Goal: Information Seeking & Learning: Learn about a topic

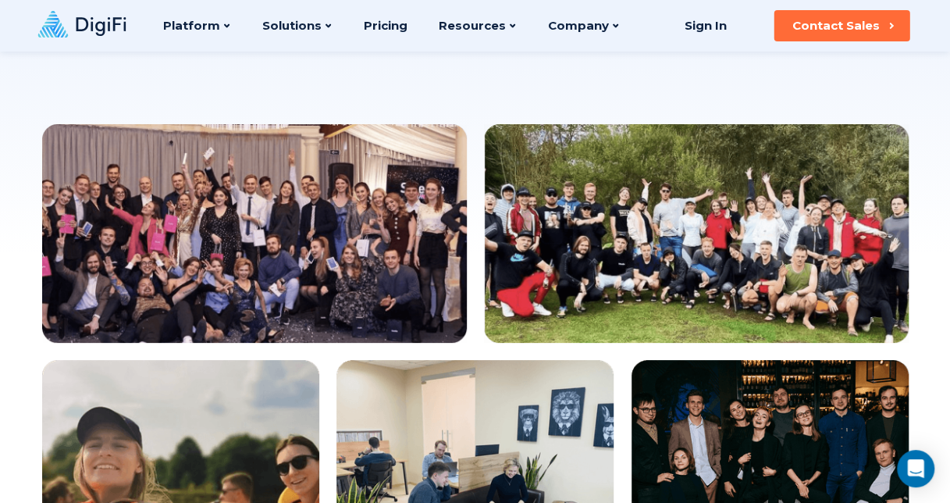
scroll to position [222, 0]
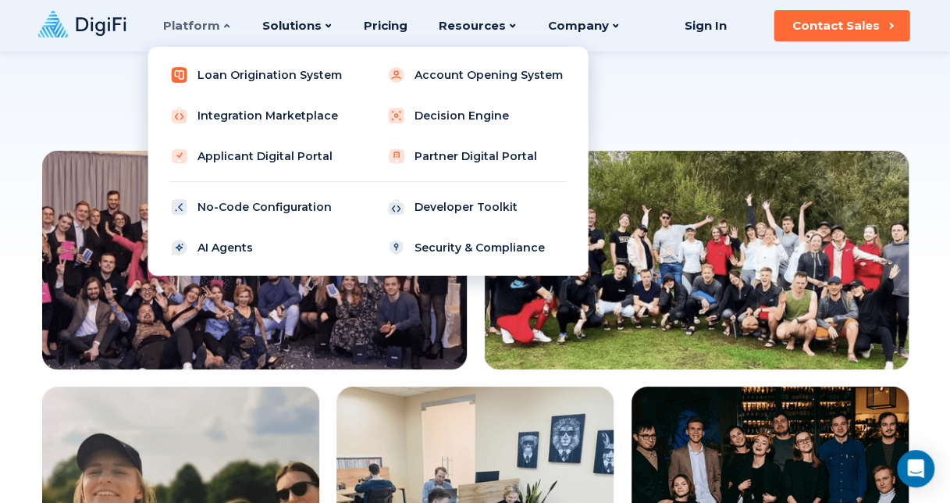
click at [264, 70] on link "Loan Origination System" at bounding box center [259, 74] width 198 height 31
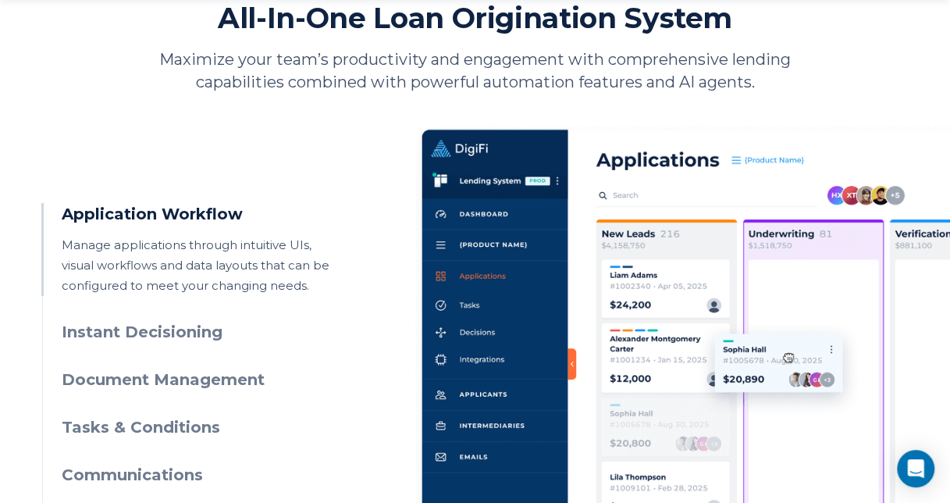
scroll to position [781, 0]
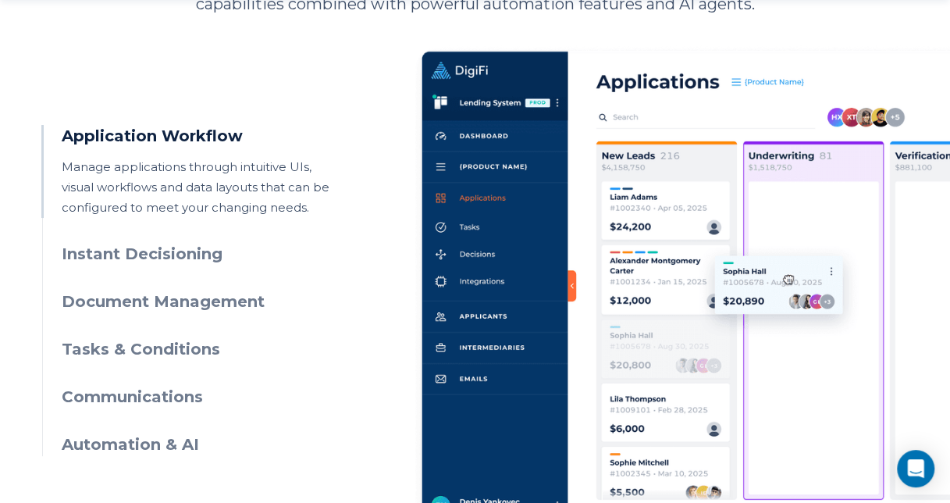
click at [99, 302] on h3 "Document Management" at bounding box center [203, 301] width 283 height 23
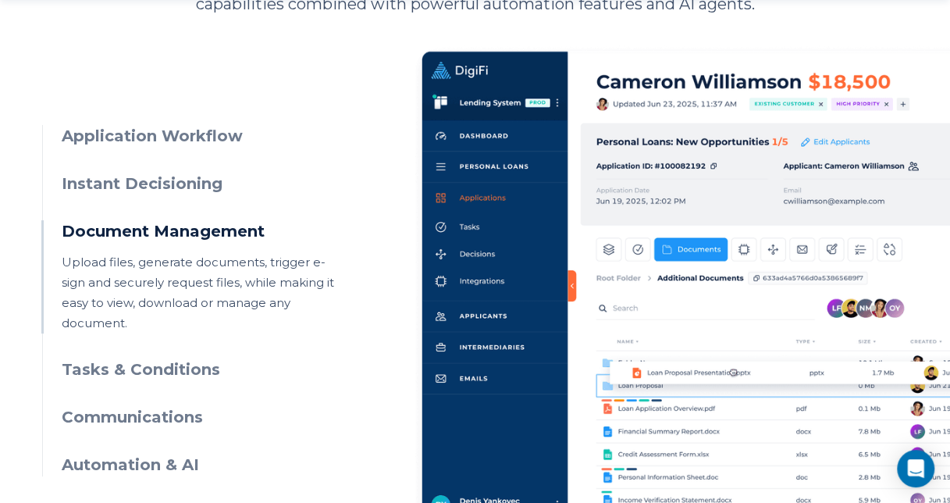
click at [159, 358] on h3 "Tasks & Conditions" at bounding box center [203, 369] width 283 height 23
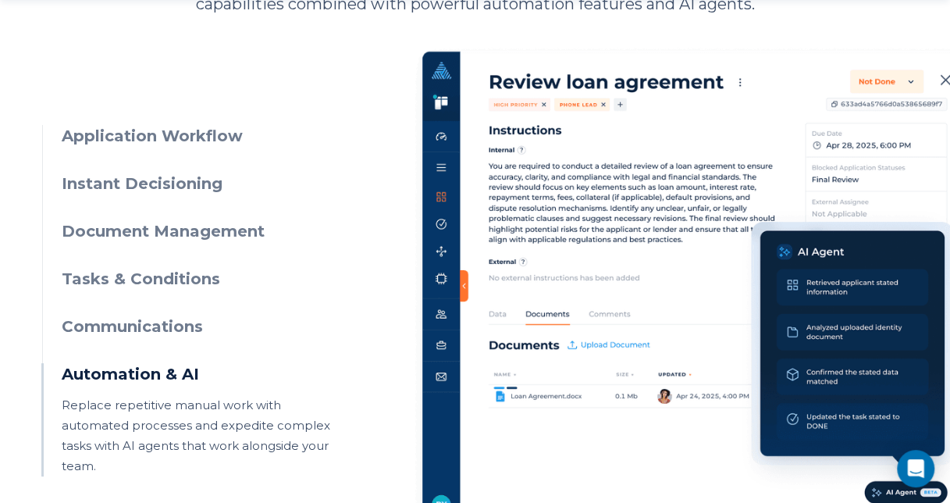
click at [141, 432] on p "Replace repetitive manual work with automated processes and expedite complex ta…" at bounding box center [203, 435] width 283 height 81
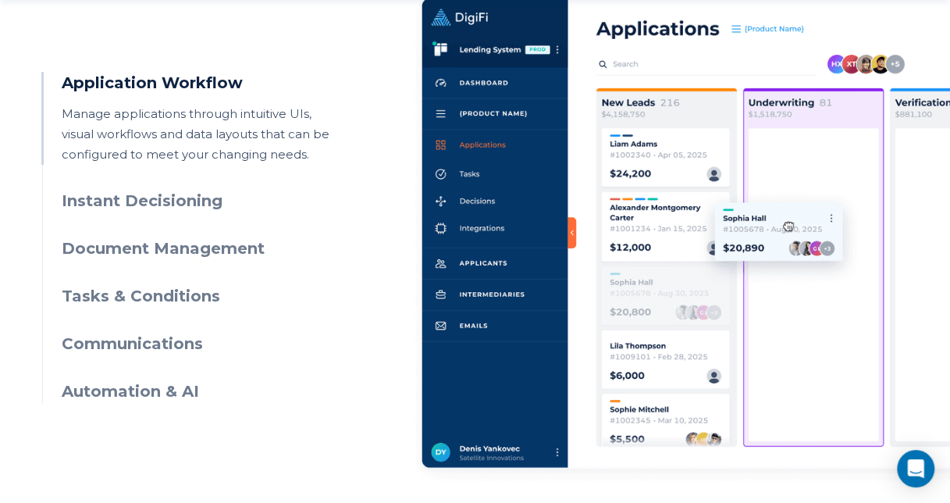
scroll to position [859, 0]
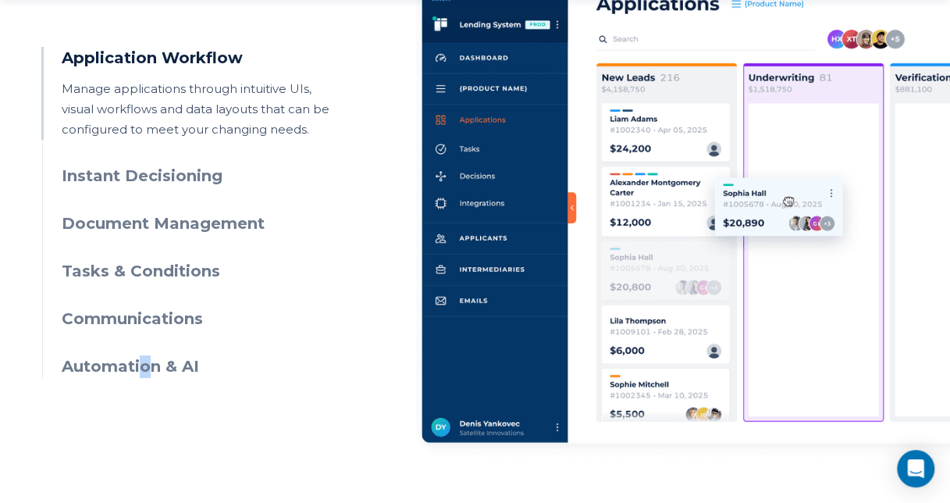
click at [143, 353] on ul "Application Workflow Manage applications through intuitive UIs, visual workflow…" at bounding box center [193, 212] width 303 height 331
drag, startPoint x: 143, startPoint y: 353, endPoint x: 166, endPoint y: 367, distance: 27.3
click at [166, 367] on h3 "Automation & AI" at bounding box center [203, 366] width 283 height 23
